Goal: Task Accomplishment & Management: Use online tool/utility

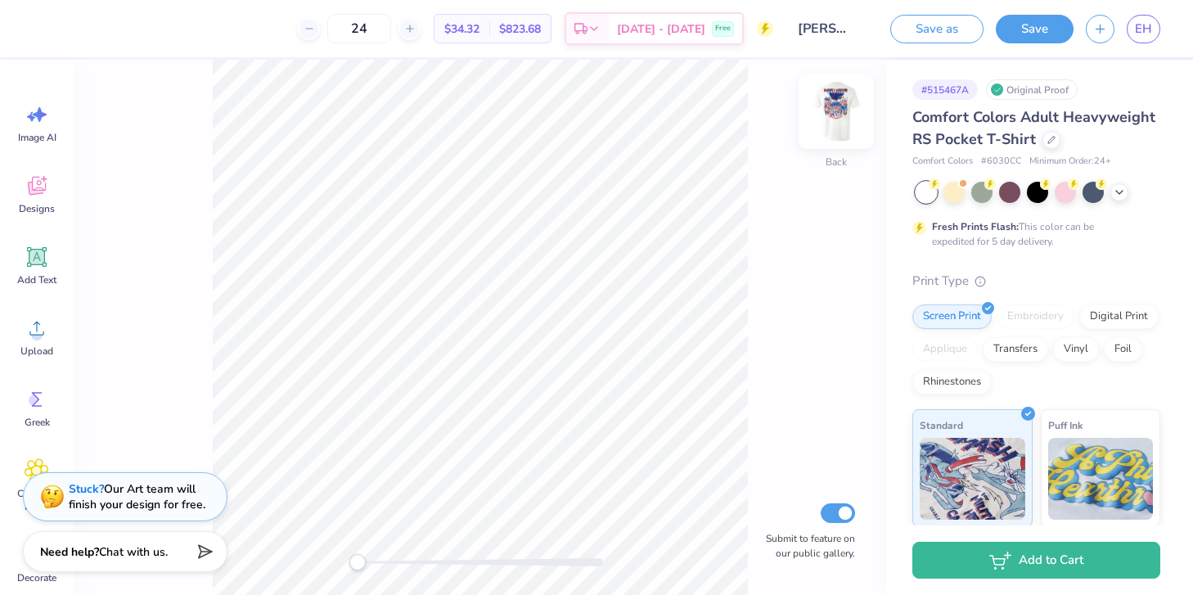
click at [841, 124] on img at bounding box center [835, 111] width 65 height 65
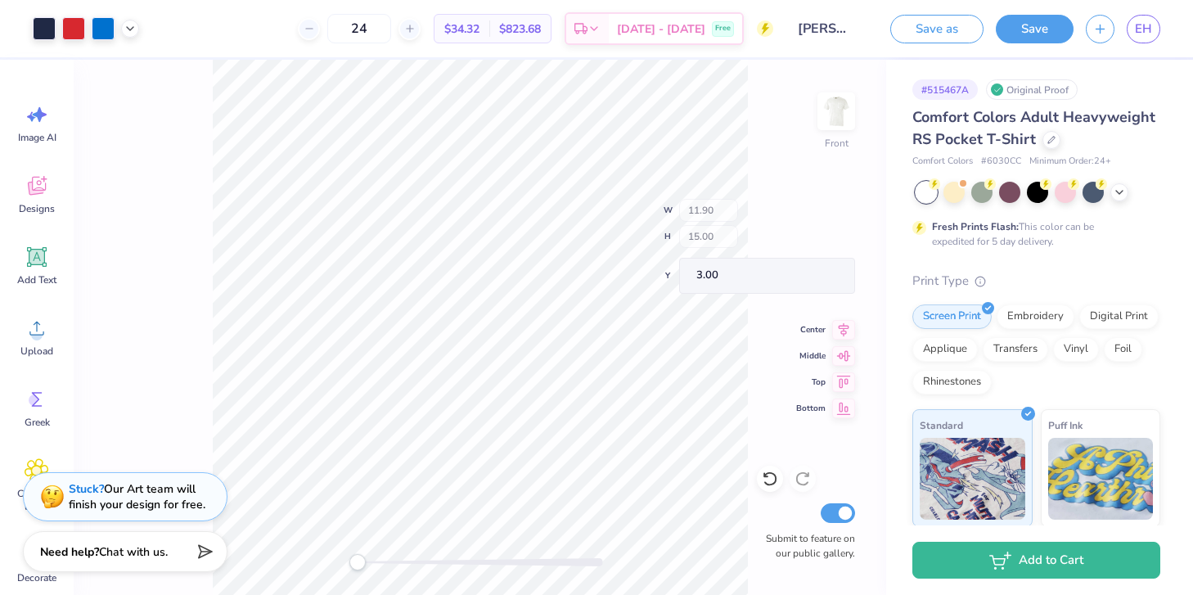
type input "0.59"
type input "16.78"
type input "0.68"
type input "0.62"
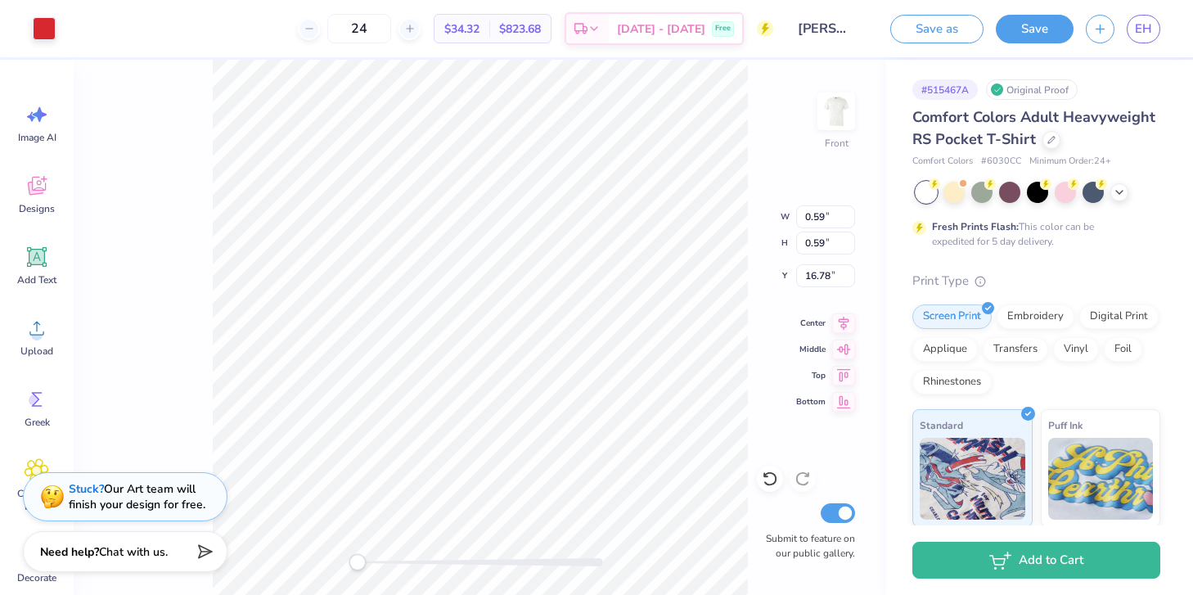
type input "16.36"
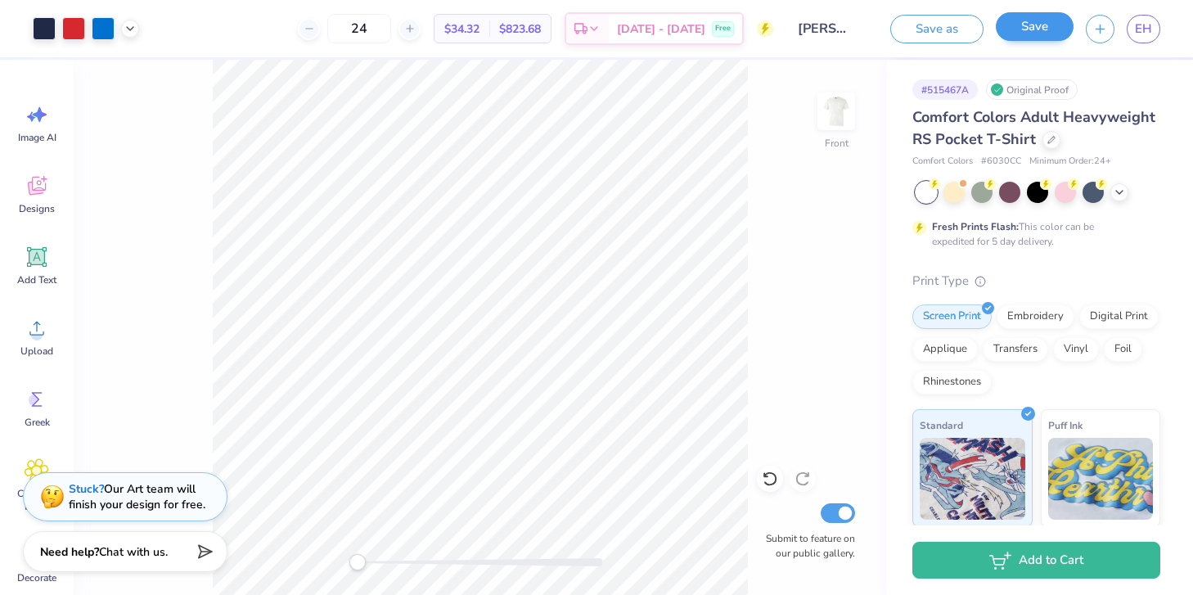
click at [1035, 43] on div "Save" at bounding box center [1034, 29] width 78 height 29
click at [1041, 25] on button "Save" at bounding box center [1034, 26] width 78 height 29
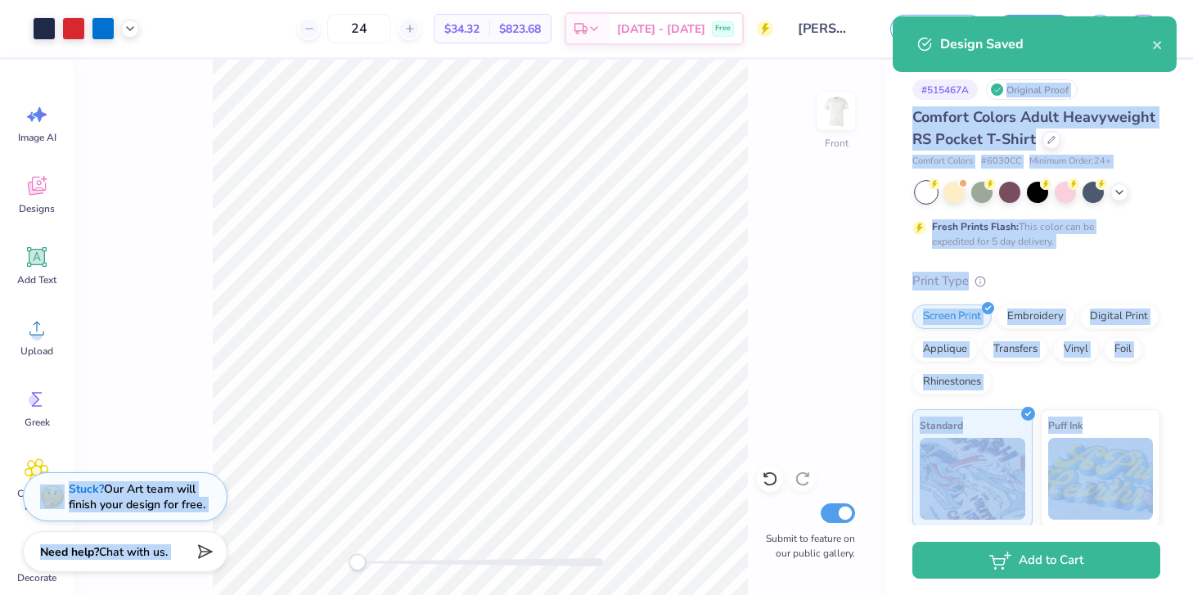
drag, startPoint x: 944, startPoint y: 45, endPoint x: 1183, endPoint y: 73, distance: 240.5
click at [1192, 73] on div "Art colors 24 $34.32 Per Item $823.68 Total Est. Delivery [DATE] - [DATE] Free …" at bounding box center [596, 297] width 1193 height 595
click at [1162, 44] on icon "close" at bounding box center [1157, 44] width 11 height 13
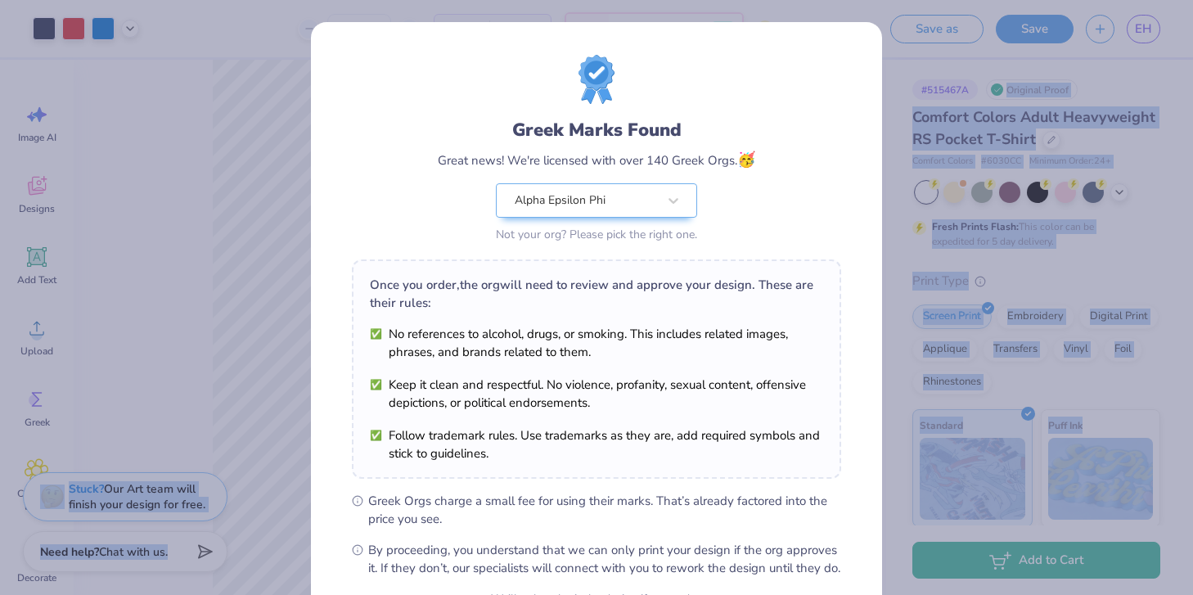
scroll to position [171, 0]
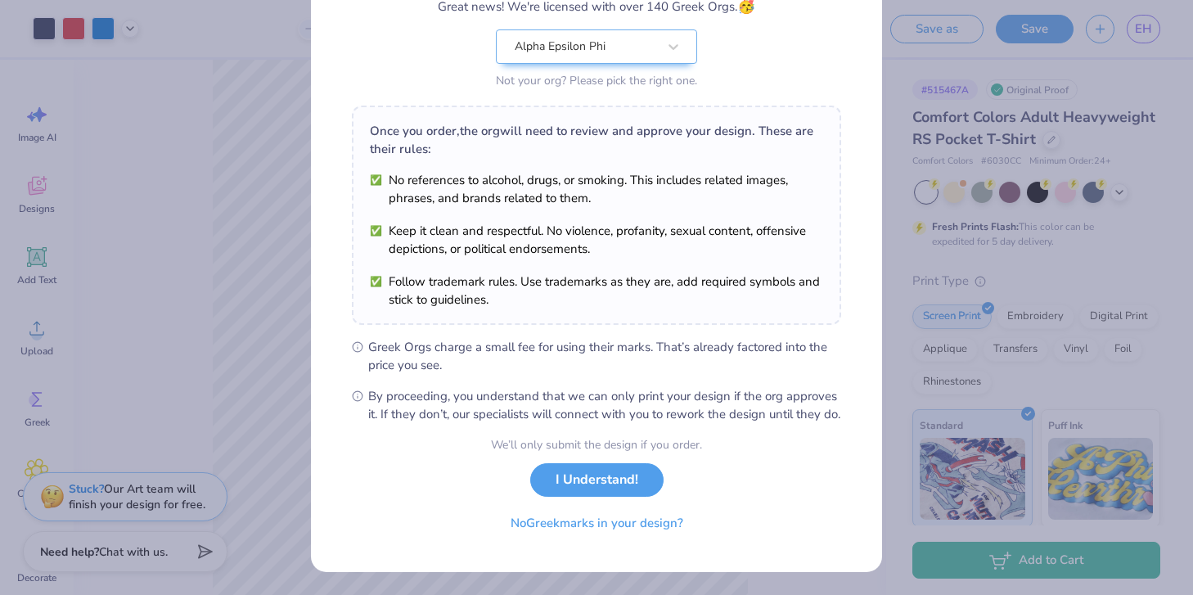
click at [634, 498] on div "We’ll only submit the design if you order. I Understand! No Greek marks in your…" at bounding box center [596, 487] width 211 height 103
click at [634, 492] on button "I Understand!" at bounding box center [596, 476] width 133 height 34
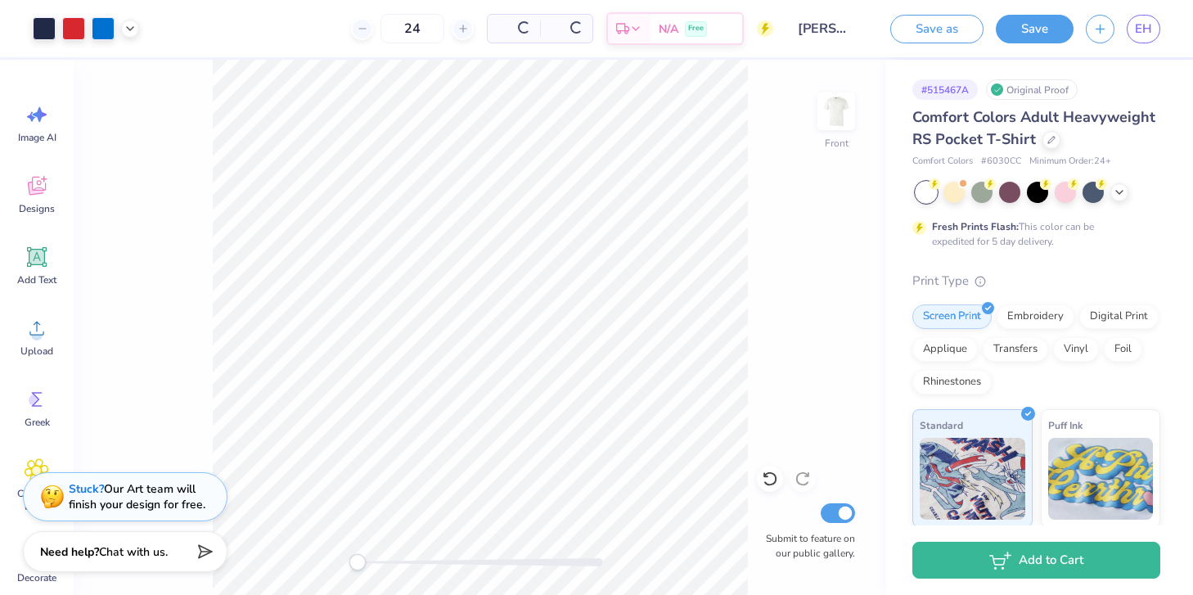
scroll to position [0, 0]
